Goal: Task Accomplishment & Management: Manage account settings

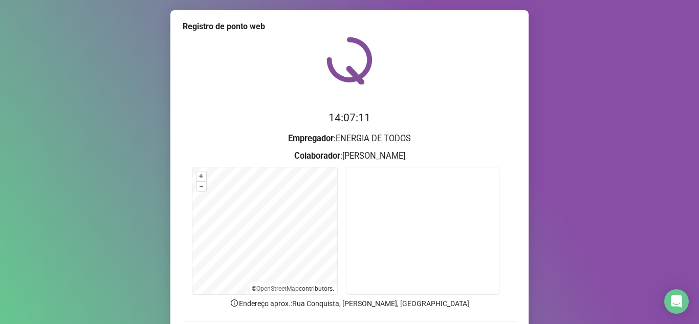
scroll to position [76, 0]
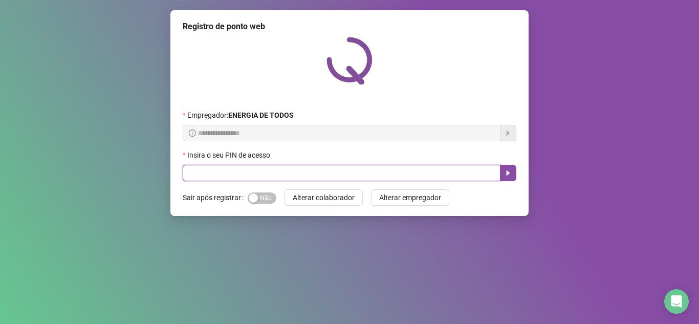
click at [373, 173] on input "text" at bounding box center [342, 173] width 318 height 16
type input "*****"
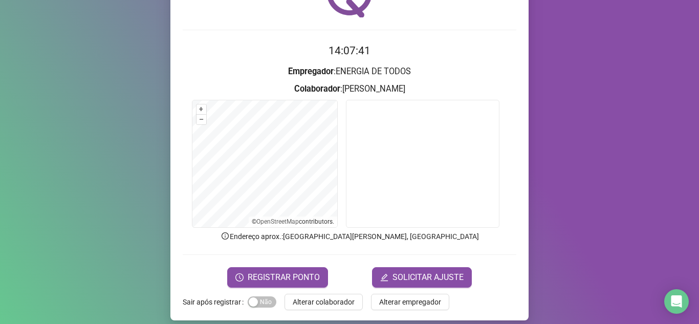
scroll to position [76, 0]
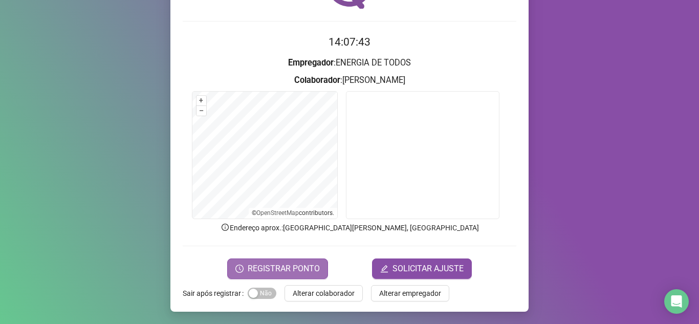
click at [283, 266] on span "REGISTRAR PONTO" at bounding box center [284, 269] width 72 height 12
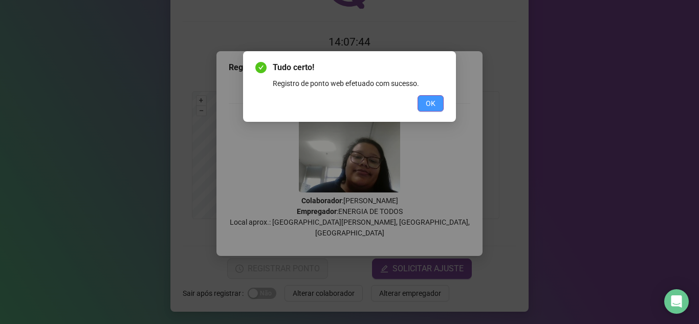
click at [431, 100] on span "OK" at bounding box center [431, 103] width 10 height 11
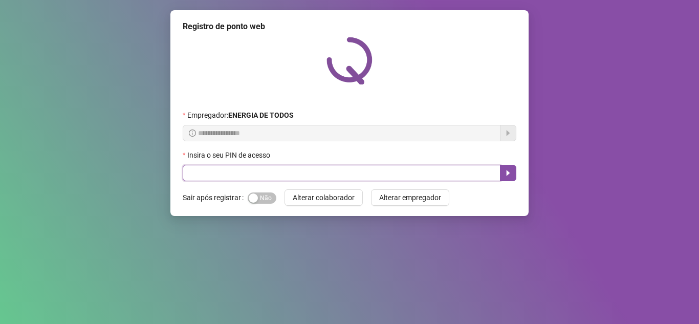
click at [351, 175] on input "text" at bounding box center [342, 173] width 318 height 16
click at [358, 181] on input "text" at bounding box center [342, 173] width 318 height 16
click at [365, 177] on input "text" at bounding box center [342, 173] width 318 height 16
click at [364, 177] on input "text" at bounding box center [342, 173] width 318 height 16
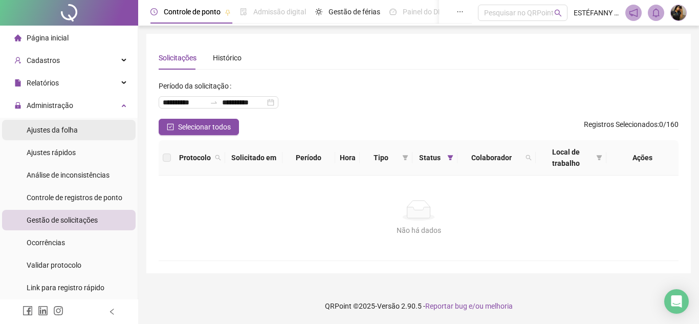
click at [73, 129] on span "Ajustes da folha" at bounding box center [52, 130] width 51 height 8
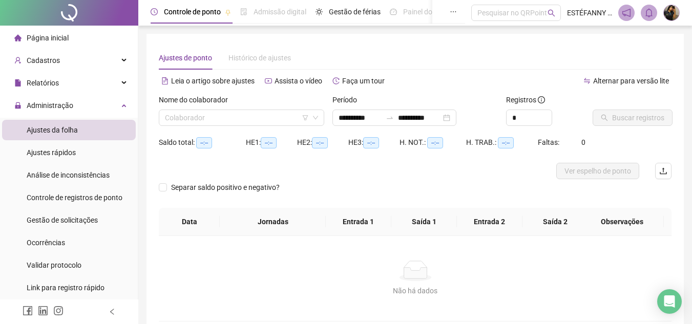
type input "**********"
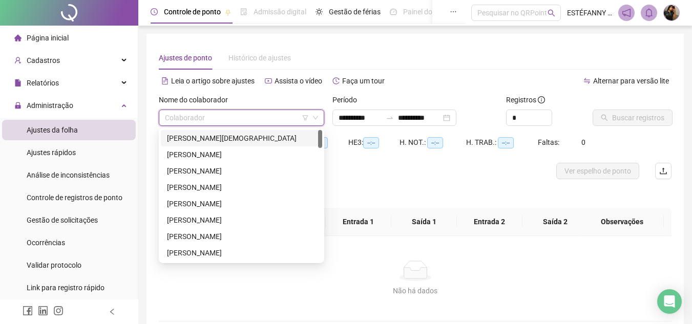
click at [275, 115] on input "search" at bounding box center [237, 117] width 144 height 15
click at [273, 124] on input "search" at bounding box center [237, 117] width 144 height 15
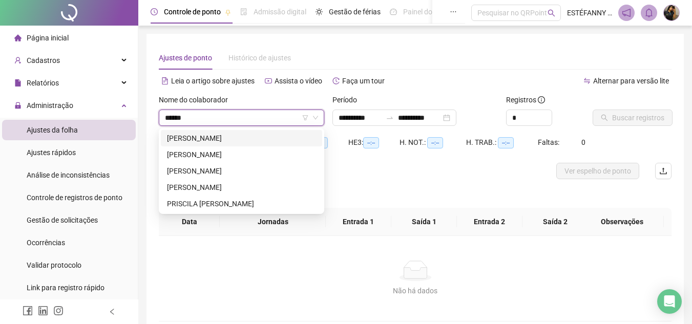
type input "*******"
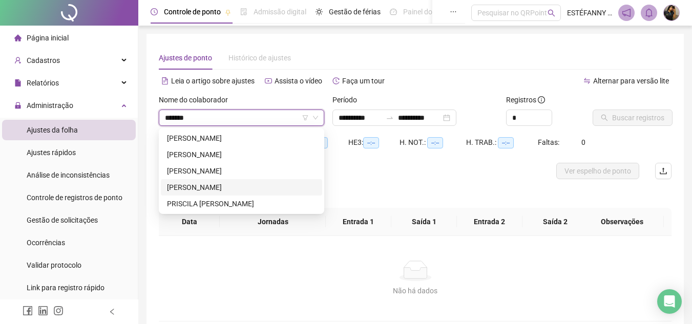
click at [245, 173] on div "GABRIEL HENRIQUE DA SILVA SOUZA" at bounding box center [241, 170] width 149 height 11
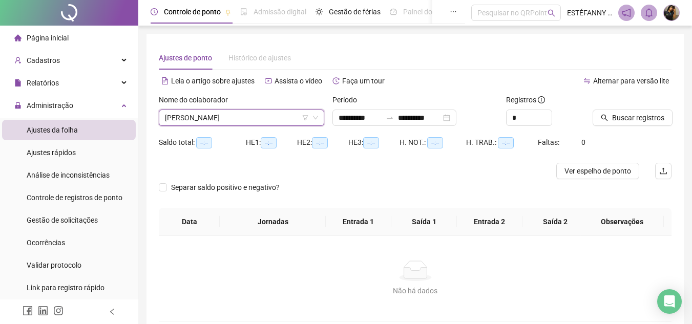
click at [110, 311] on icon "left" at bounding box center [112, 311] width 7 height 7
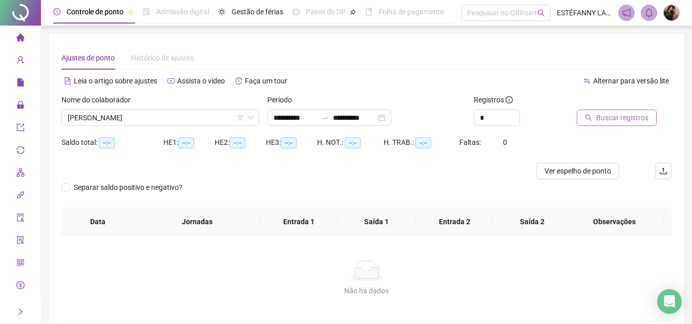
click at [641, 113] on span "Buscar registros" at bounding box center [622, 117] width 52 height 11
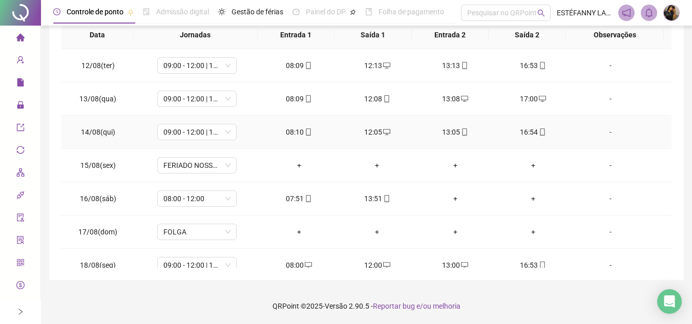
scroll to position [414, 0]
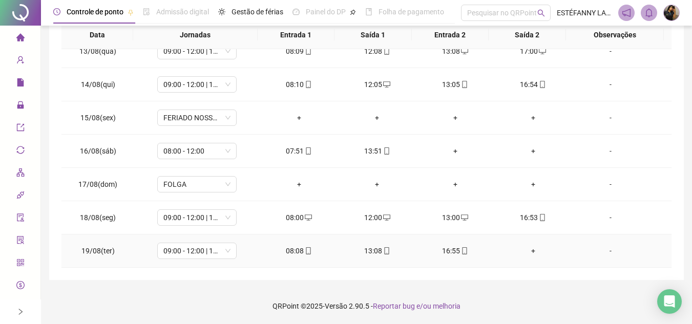
click at [530, 246] on div "+" at bounding box center [532, 250] width 61 height 11
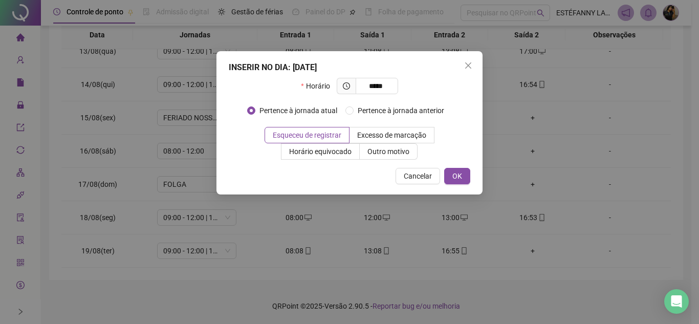
type input "*****"
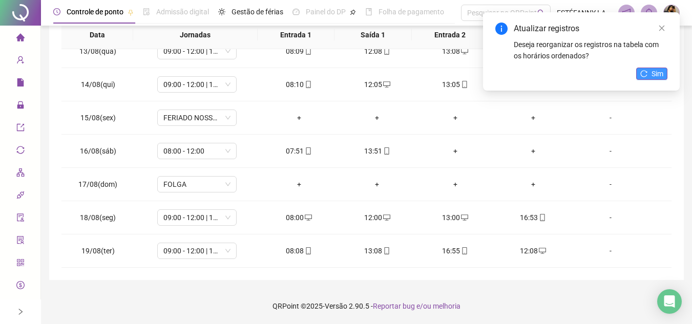
click at [660, 72] on span "Sim" at bounding box center [657, 73] width 12 height 11
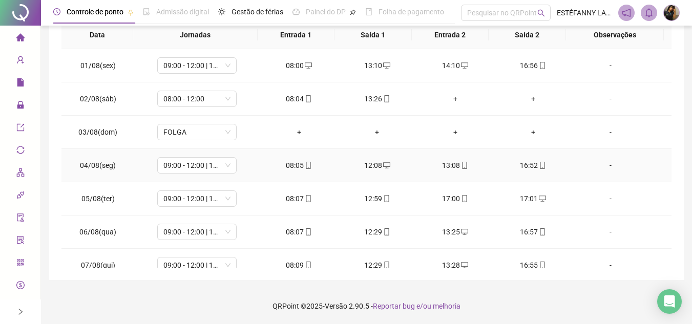
scroll to position [0, 0]
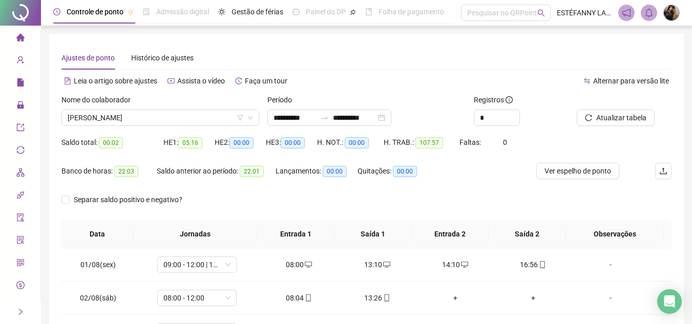
click at [22, 314] on icon "right" at bounding box center [20, 311] width 7 height 7
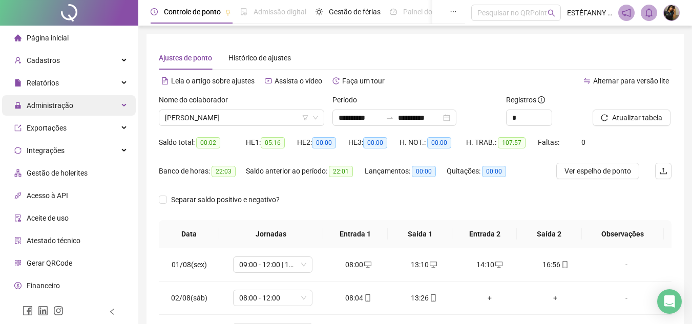
click at [121, 109] on div "Administração" at bounding box center [69, 105] width 134 height 20
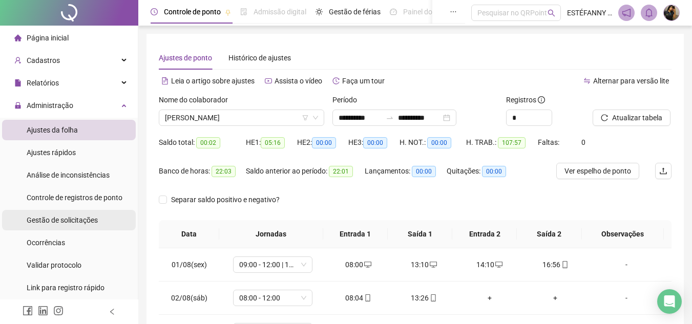
click at [82, 221] on span "Gestão de solicitações" at bounding box center [62, 220] width 71 height 8
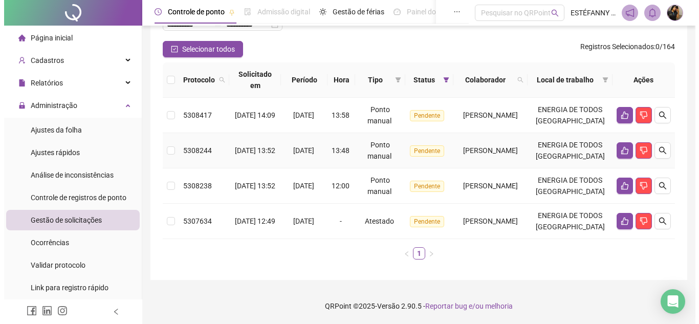
scroll to position [123, 0]
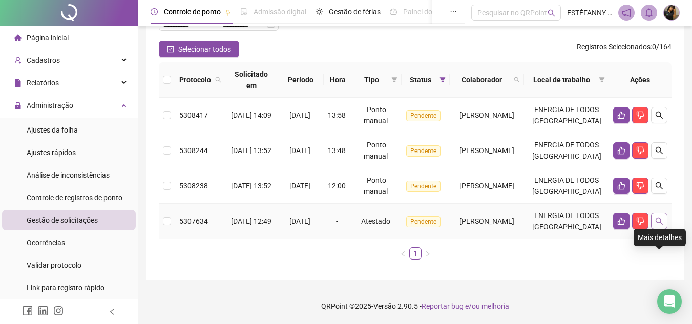
click at [661, 217] on icon "search" at bounding box center [659, 221] width 8 height 8
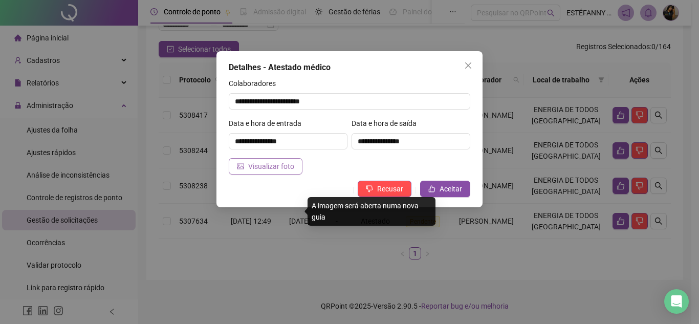
click at [266, 160] on button "Visualizar foto" at bounding box center [266, 166] width 74 height 16
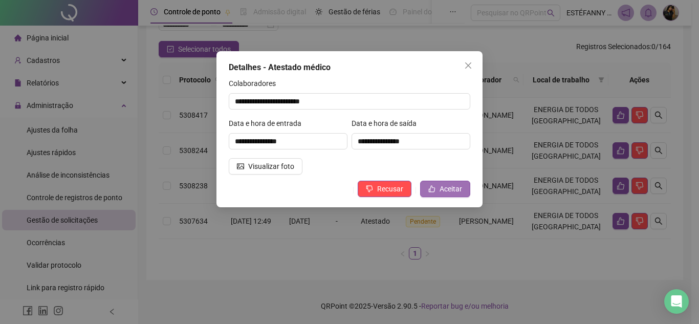
click at [460, 186] on span "Aceitar" at bounding box center [451, 188] width 23 height 11
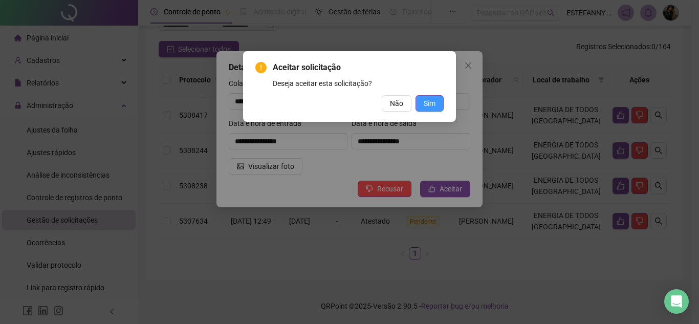
click at [430, 103] on span "Sim" at bounding box center [430, 103] width 12 height 11
click at [435, 102] on span "Sim" at bounding box center [430, 103] width 12 height 11
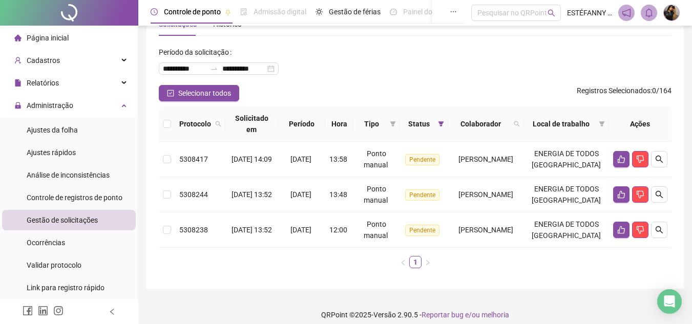
scroll to position [76, 0]
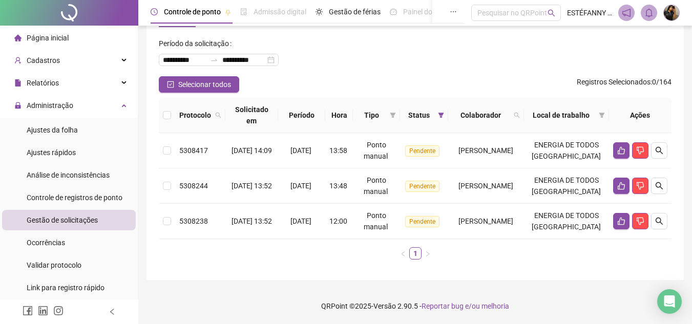
click at [71, 35] on li "Página inicial" at bounding box center [69, 38] width 134 height 20
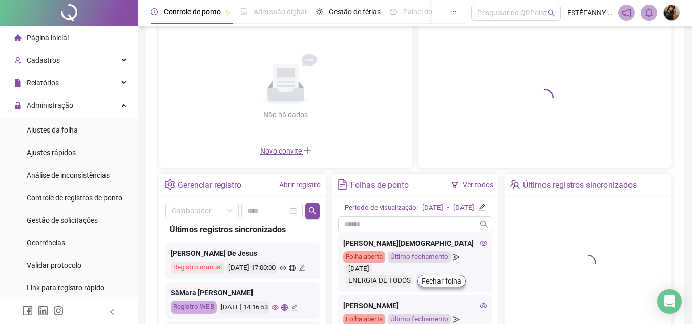
click at [681, 11] on header "Controle de ponto Admissão digital Gestão de férias Painel do DP Folha de pagam…" at bounding box center [415, 13] width 554 height 26
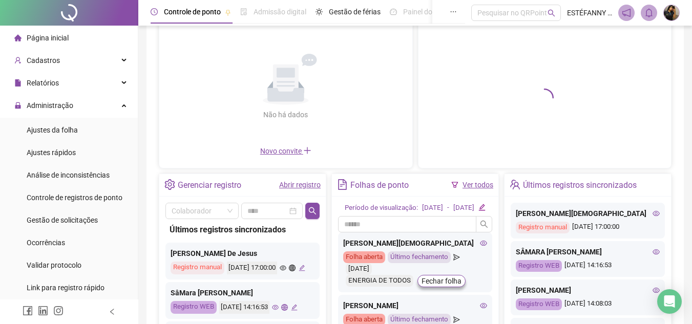
click at [669, 13] on img at bounding box center [671, 12] width 15 height 15
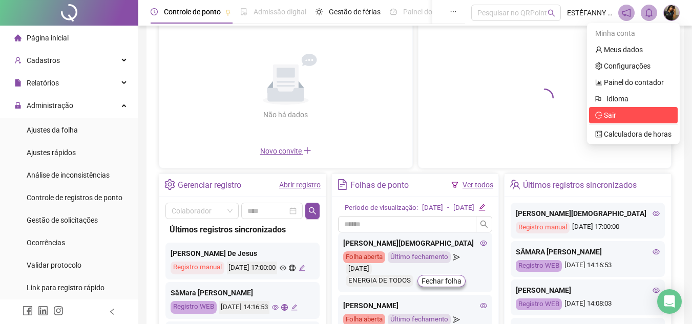
click at [633, 120] on span "Sair" at bounding box center [633, 115] width 76 height 11
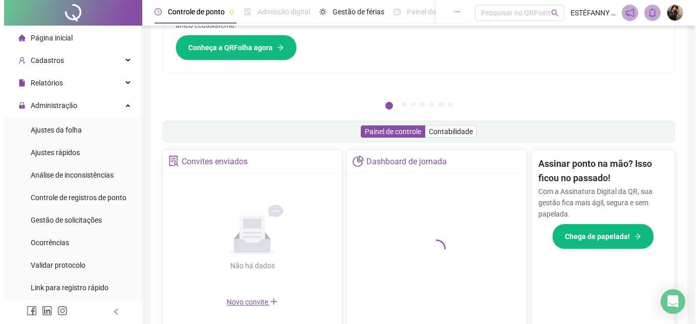
scroll to position [227, 0]
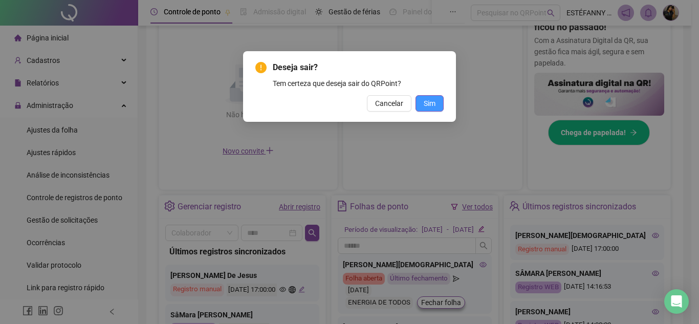
click at [435, 102] on span "Sim" at bounding box center [430, 103] width 12 height 11
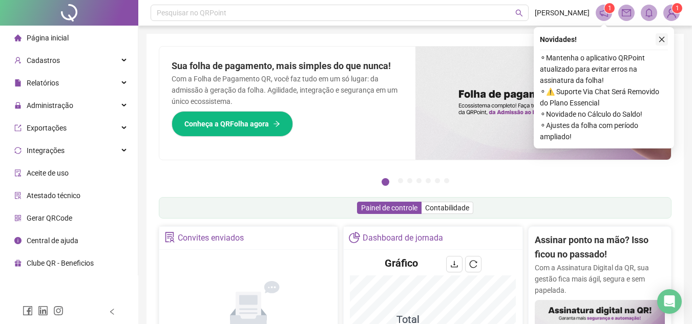
click at [663, 35] on button "button" at bounding box center [661, 39] width 12 height 12
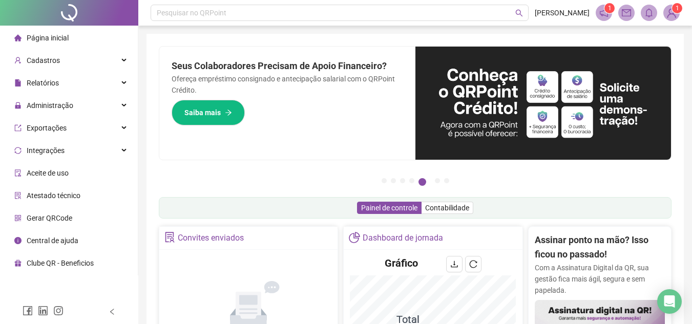
click at [676, 11] on span "1" at bounding box center [677, 8] width 4 height 7
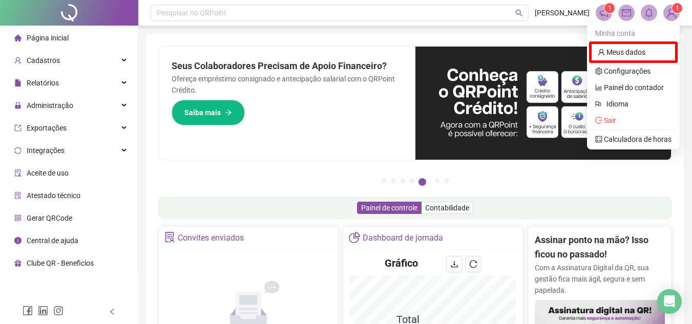
click at [603, 9] on icon "notification" at bounding box center [603, 12] width 9 height 9
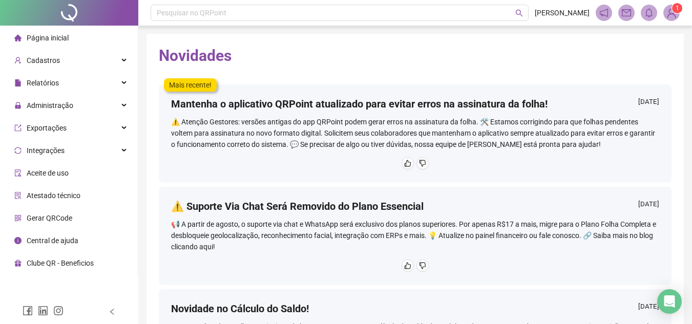
click at [58, 40] on span "Página inicial" at bounding box center [48, 38] width 42 height 8
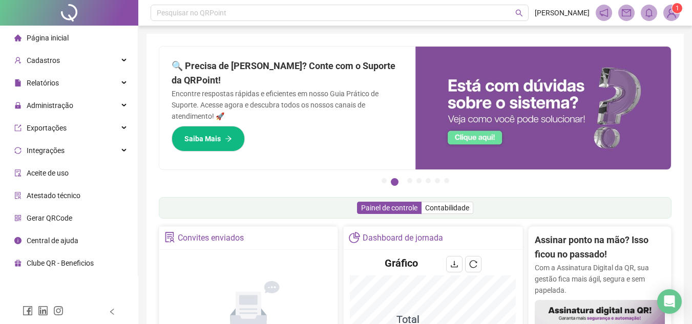
click at [70, 35] on li "Página inicial" at bounding box center [69, 38] width 134 height 20
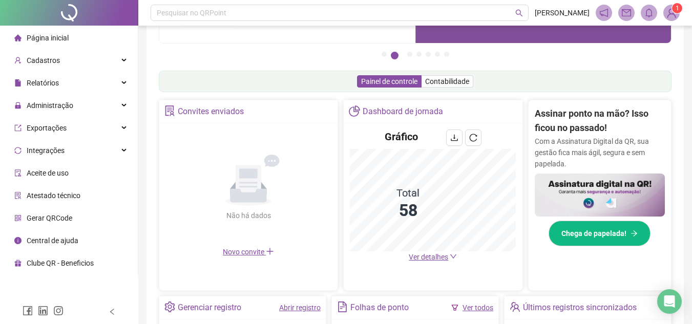
scroll to position [154, 0]
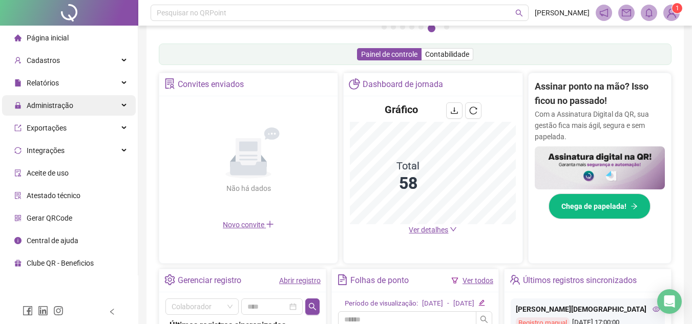
click at [122, 105] on icon at bounding box center [124, 105] width 5 height 0
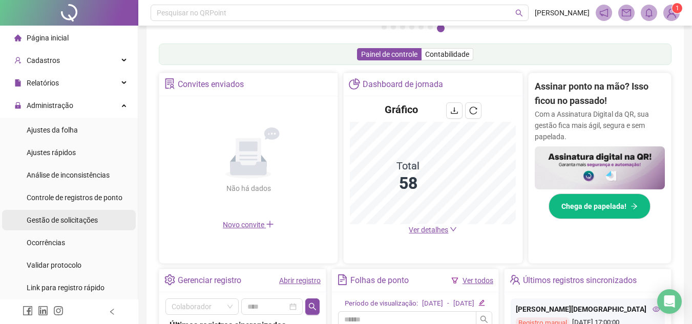
click at [79, 222] on span "Gestão de solicitações" at bounding box center [62, 220] width 71 height 8
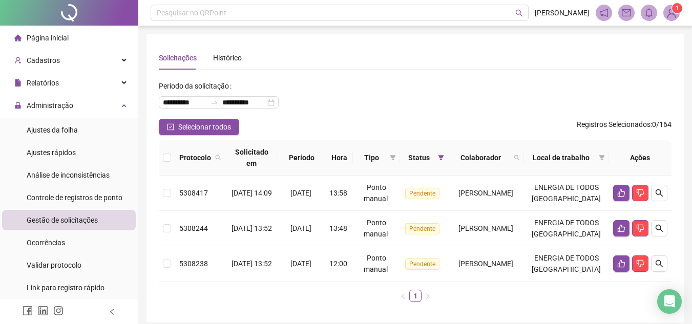
click at [85, 211] on div "Gestão de solicitações" at bounding box center [62, 220] width 71 height 20
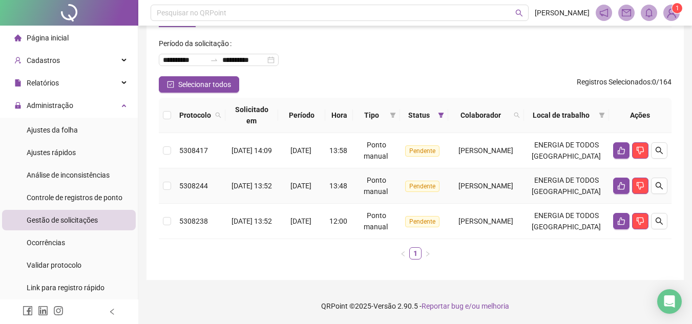
scroll to position [76, 0]
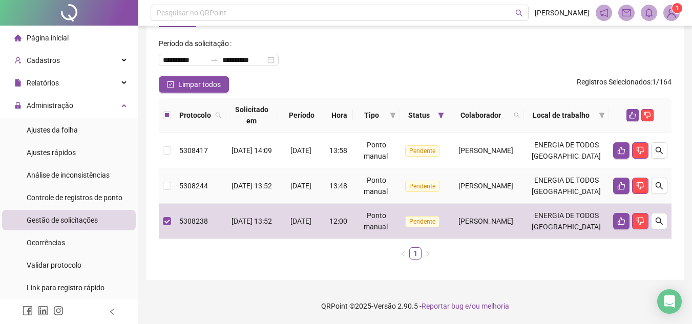
click at [170, 175] on td at bounding box center [167, 185] width 16 height 35
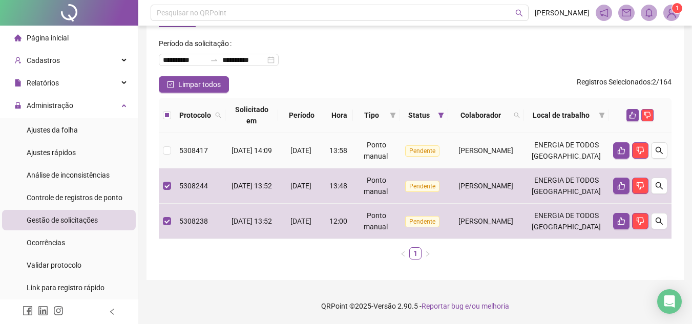
click at [172, 133] on td at bounding box center [167, 150] width 16 height 35
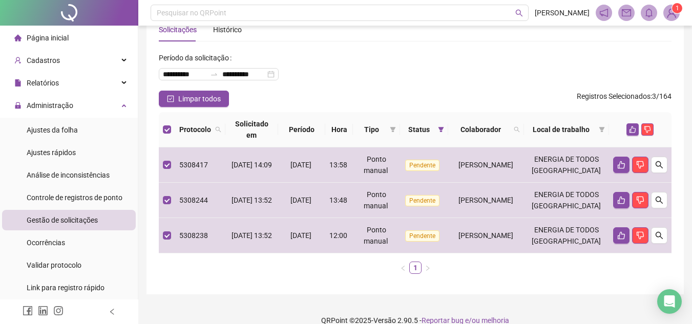
scroll to position [0, 0]
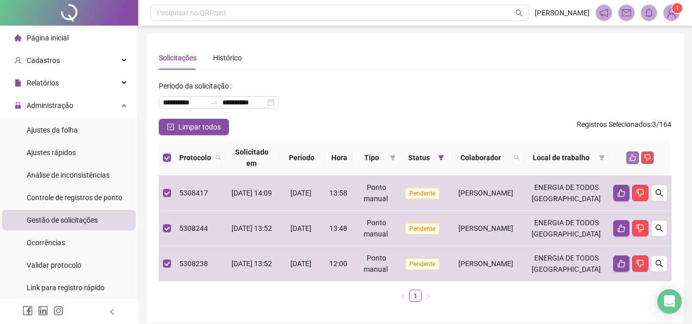
click at [629, 157] on icon "like" at bounding box center [632, 157] width 7 height 7
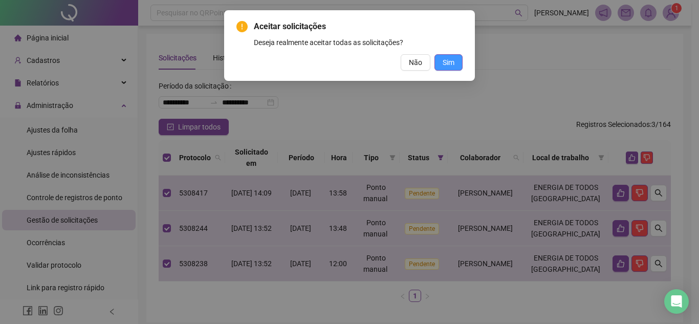
click at [452, 56] on button "Sim" at bounding box center [449, 62] width 28 height 16
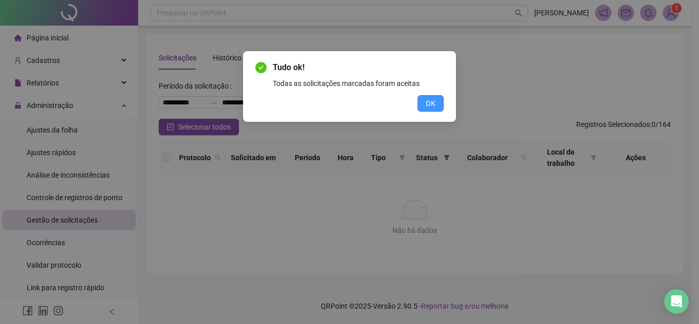
click at [437, 100] on button "OK" at bounding box center [431, 103] width 26 height 16
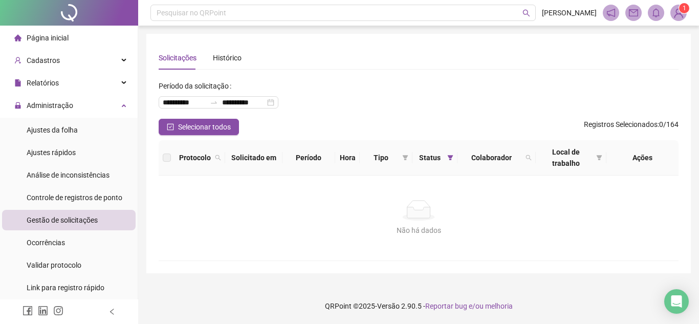
click at [49, 38] on span "Página inicial" at bounding box center [48, 38] width 42 height 8
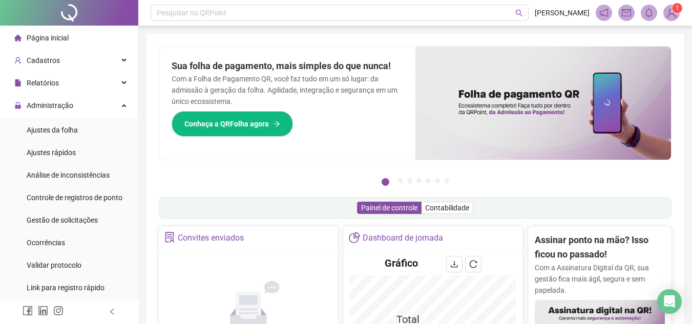
click at [56, 37] on span "Página inicial" at bounding box center [48, 38] width 42 height 8
